Goal: Task Accomplishment & Management: Complete application form

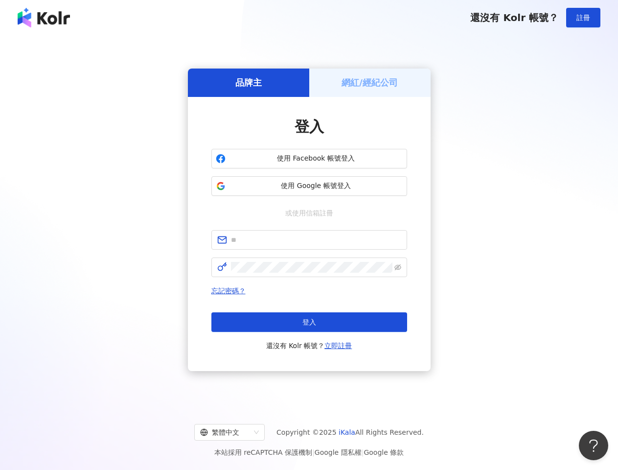
click at [583, 18] on span "註冊" at bounding box center [583, 18] width 14 height 8
click at [249, 82] on h5 "品牌主" at bounding box center [248, 82] width 26 height 12
click at [370, 82] on h5 "網紅/經紀公司" at bounding box center [369, 82] width 56 height 12
click at [309, 158] on span "使用 Facebook 帳號登入" at bounding box center [315, 159] width 173 height 10
click at [309, 186] on span "使用 Google 帳號登入" at bounding box center [315, 186] width 173 height 10
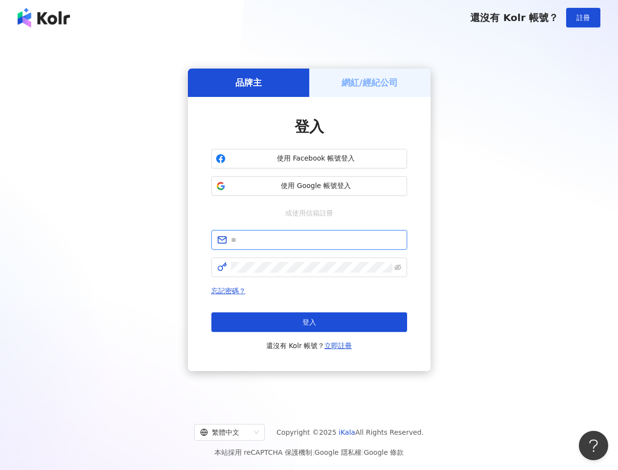
click at [309, 240] on input "text" at bounding box center [316, 239] width 170 height 11
click at [398, 267] on icon "eye-invisible" at bounding box center [397, 267] width 7 height 7
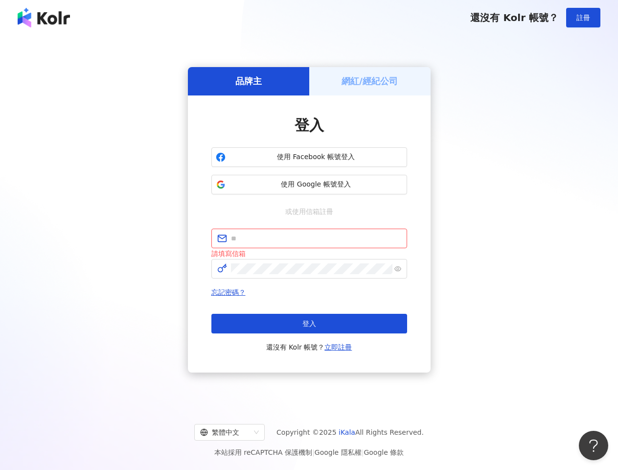
click at [309, 322] on span "登入" at bounding box center [309, 323] width 14 height 8
click at [237, 432] on div "繁體中文" at bounding box center [225, 432] width 50 height 16
